Goal: Information Seeking & Learning: Learn about a topic

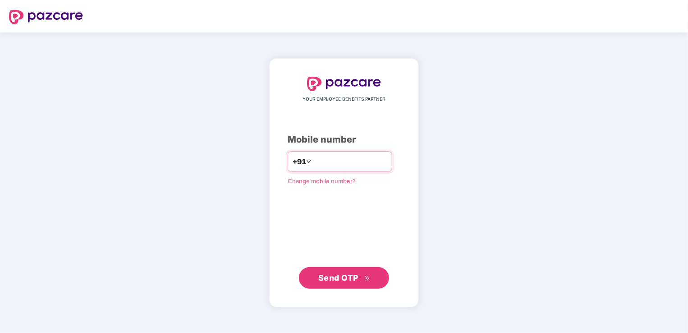
type input "**********"
click at [353, 278] on span "Send OTP" at bounding box center [339, 276] width 40 height 9
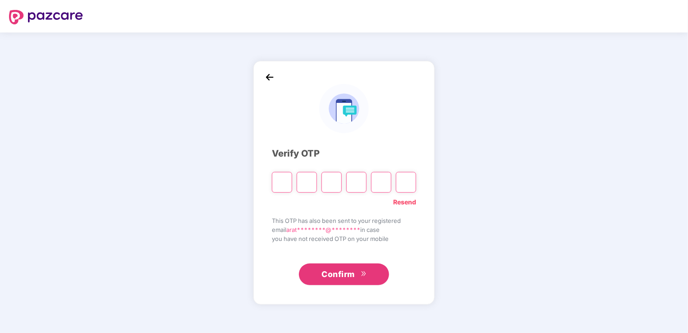
type input "*"
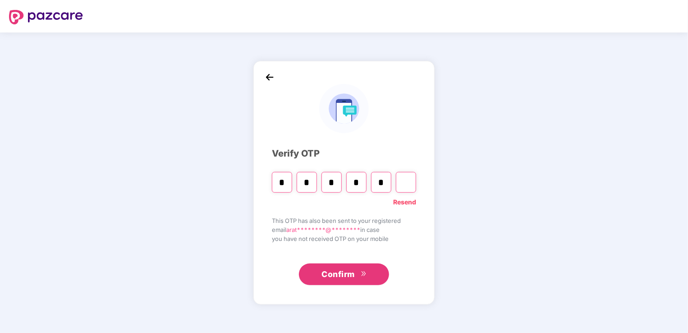
type input "*"
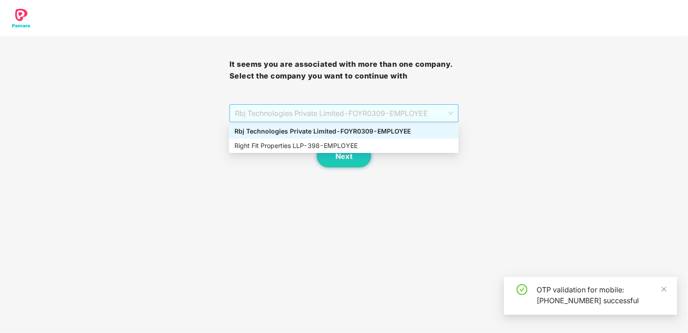
click at [406, 120] on span "Rbj Technologies Private Limited - FOYR0309 - EMPLOYEE" at bounding box center [344, 113] width 219 height 17
click at [400, 143] on div "Right Fit Properties LLP - 398 - EMPLOYEE" at bounding box center [344, 146] width 219 height 10
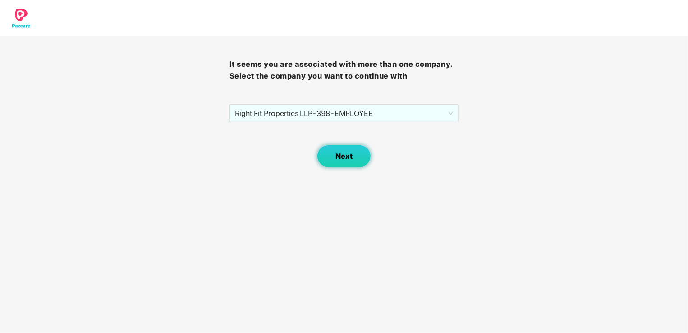
click at [355, 158] on button "Next" at bounding box center [344, 156] width 54 height 23
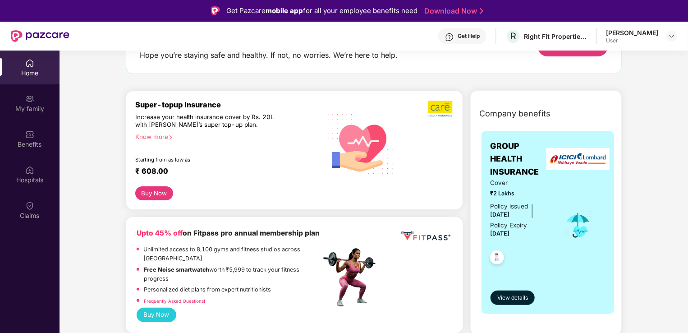
scroll to position [65, 0]
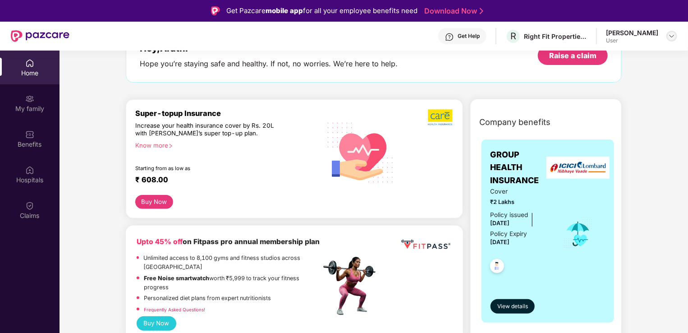
click at [675, 37] on img at bounding box center [672, 35] width 7 height 7
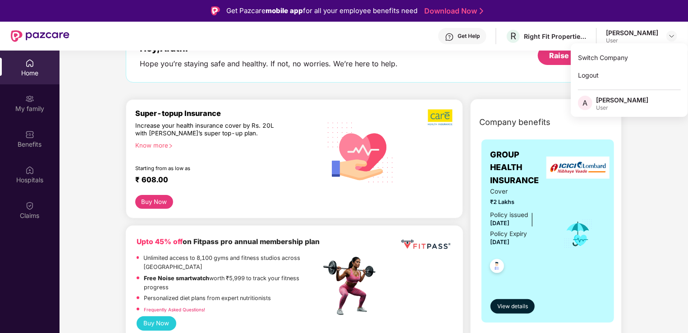
click at [590, 100] on span "A" at bounding box center [585, 103] width 14 height 14
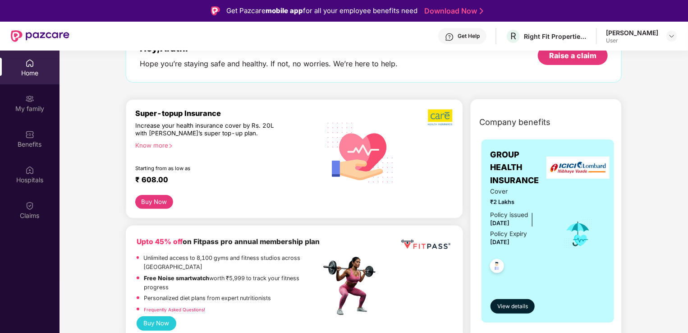
click at [628, 32] on div "[PERSON_NAME]" at bounding box center [632, 32] width 52 height 9
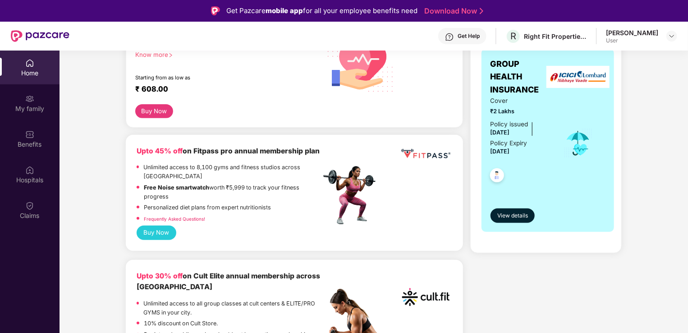
scroll to position [152, 0]
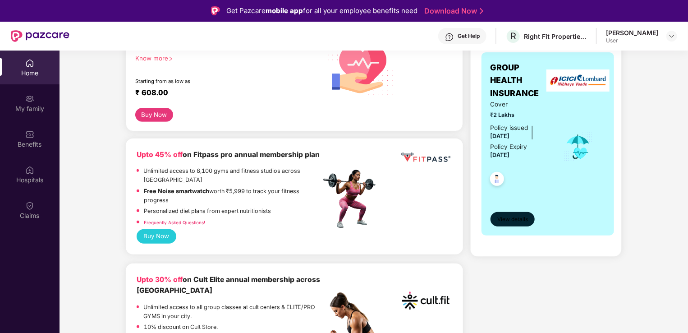
click at [520, 220] on span "View details" at bounding box center [513, 219] width 31 height 9
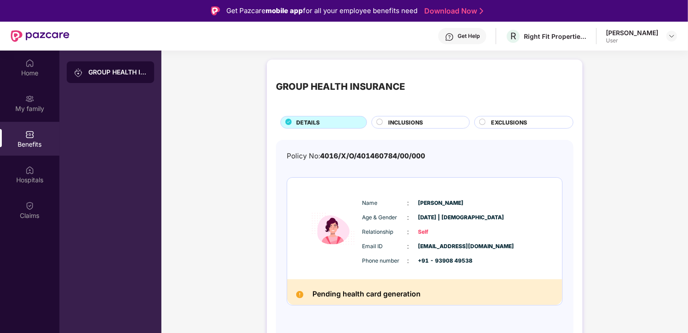
click at [444, 120] on div "INCLUSIONS" at bounding box center [424, 123] width 81 height 10
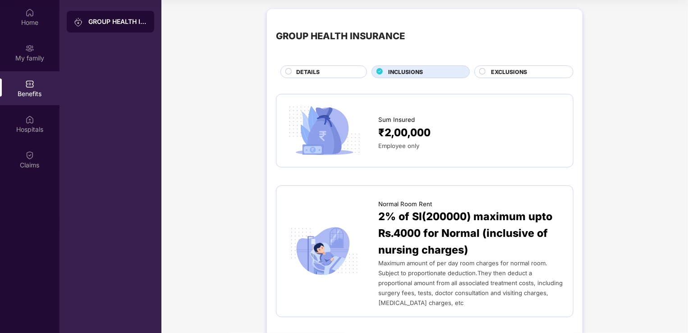
click at [545, 72] on div "EXCLUSIONS" at bounding box center [528, 73] width 82 height 10
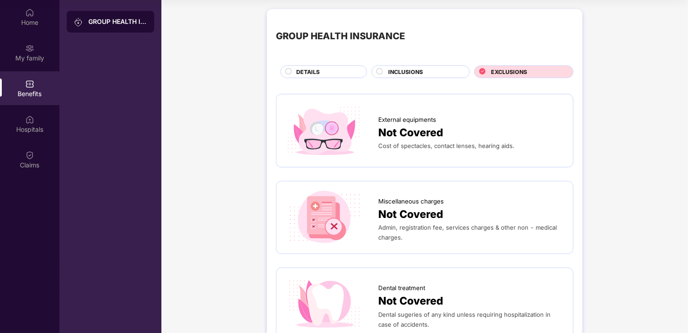
click at [416, 71] on span "INCLUSIONS" at bounding box center [406, 72] width 35 height 9
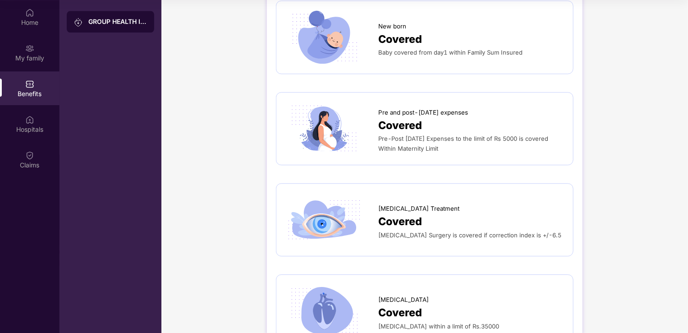
scroll to position [1163, 0]
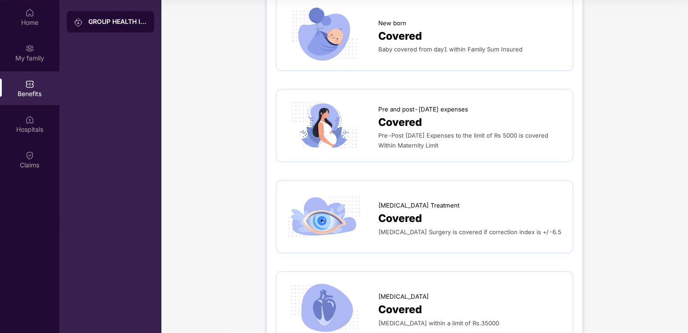
click at [532, 214] on div "Covered" at bounding box center [472, 218] width 186 height 17
click at [303, 206] on img at bounding box center [325, 216] width 78 height 54
click at [422, 229] on div "[MEDICAL_DATA] Treatment Covered [MEDICAL_DATA] Surgery is covered if correctio…" at bounding box center [425, 216] width 279 height 54
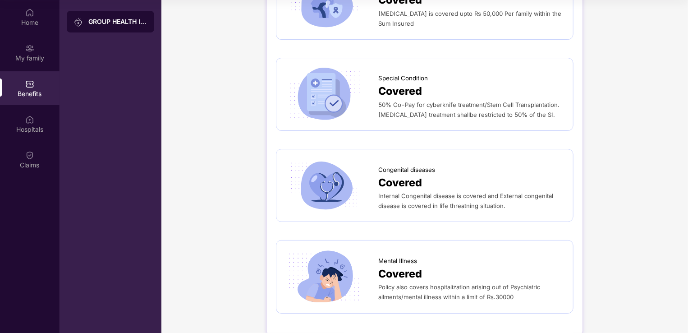
scroll to position [1565, 0]
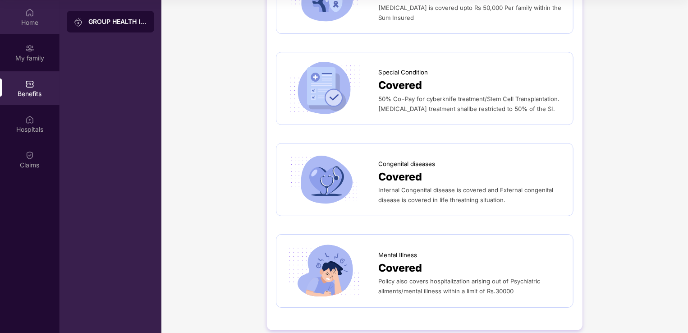
click at [37, 14] on div "Home" at bounding box center [30, 17] width 60 height 34
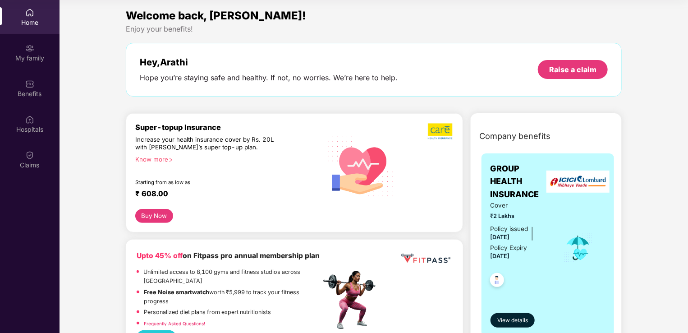
click at [124, 27] on div "Welcome back, [PERSON_NAME]! Enjoy your benefits! Hey, [PERSON_NAME] Hope you’r…" at bounding box center [373, 56] width 503 height 98
